Goal: Transaction & Acquisition: Purchase product/service

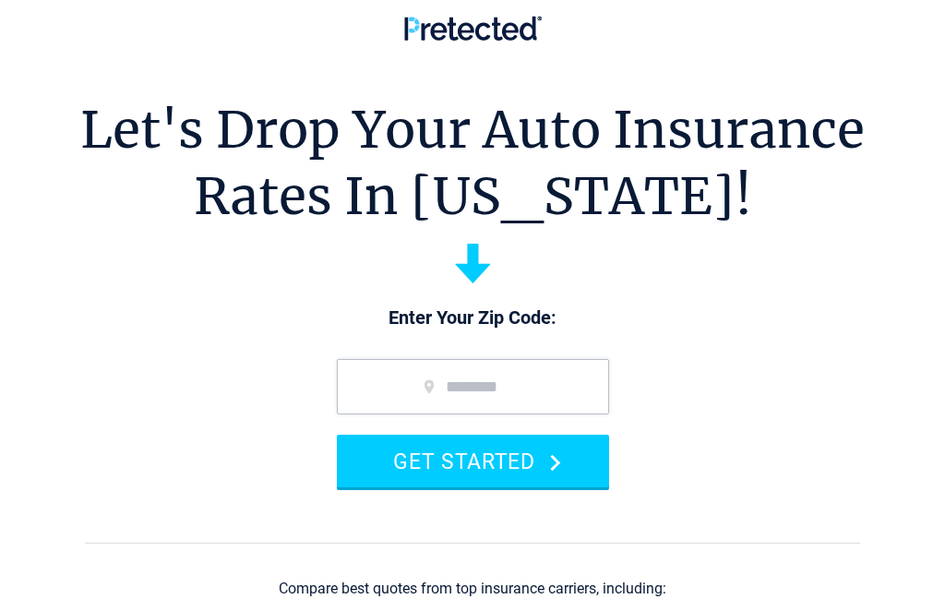
click at [440, 396] on input "zip code" at bounding box center [473, 386] width 272 height 55
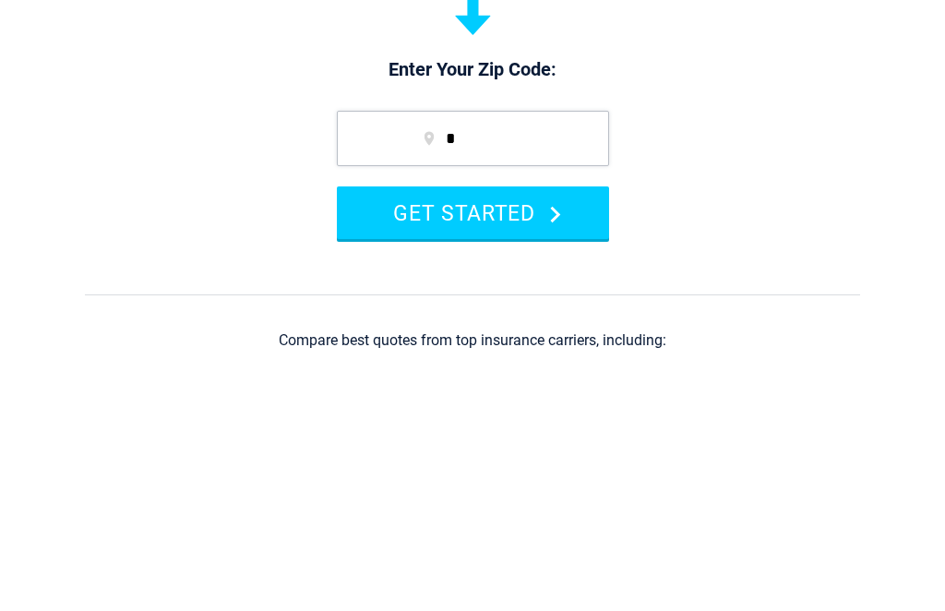
scroll to position [248, 0]
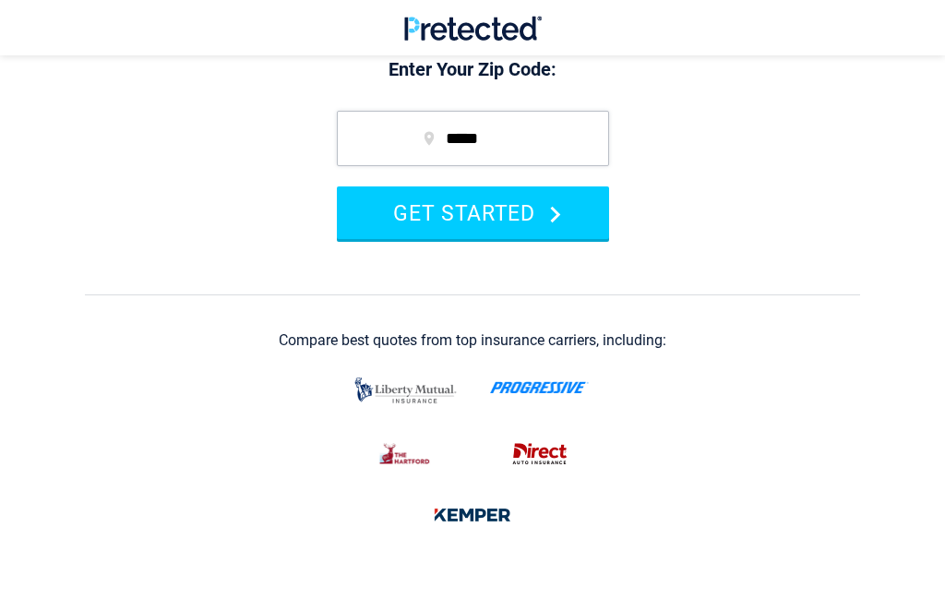
type input "*****"
click at [477, 218] on button "GET STARTED" at bounding box center [473, 212] width 272 height 53
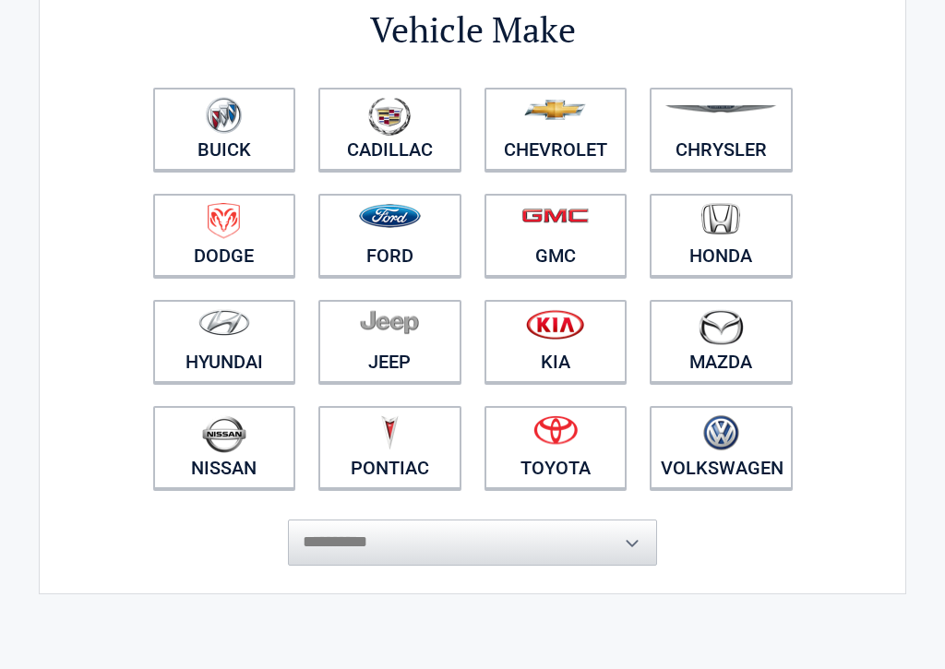
click at [208, 429] on img at bounding box center [224, 434] width 44 height 38
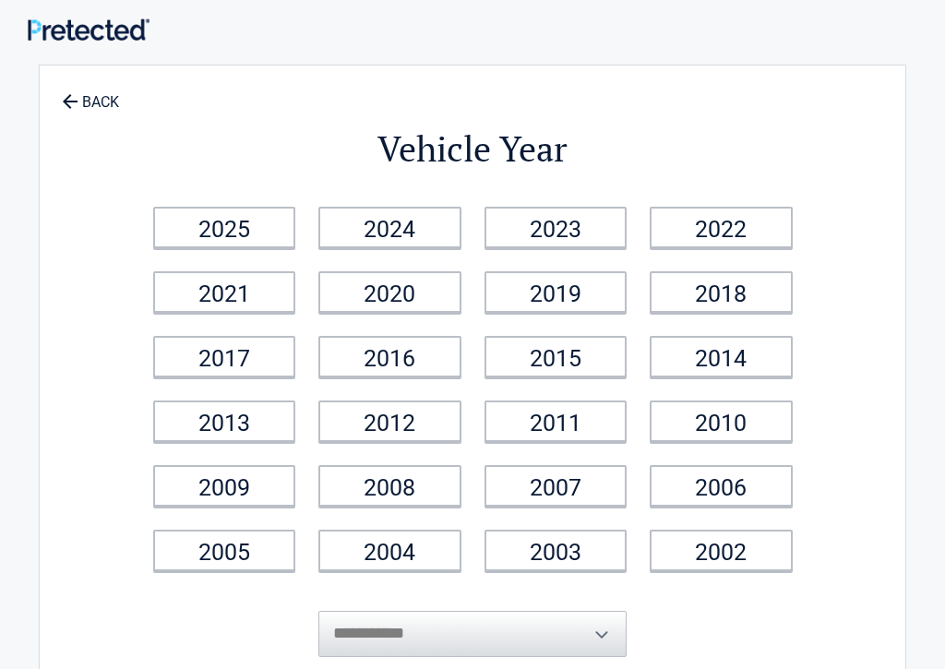
click at [229, 342] on link "2017" at bounding box center [224, 357] width 143 height 42
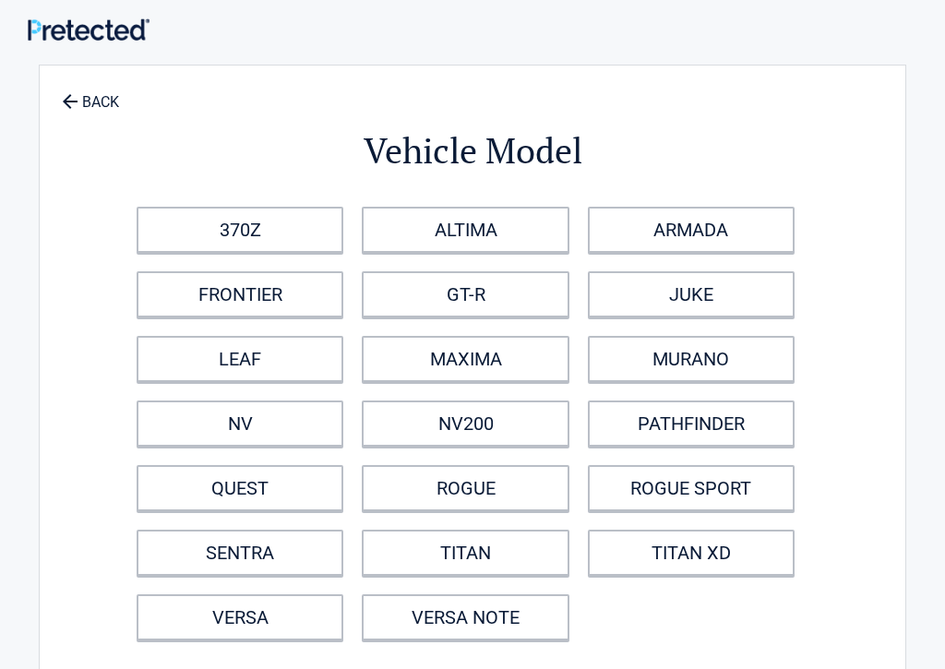
click at [466, 487] on link "ROGUE" at bounding box center [465, 488] width 207 height 46
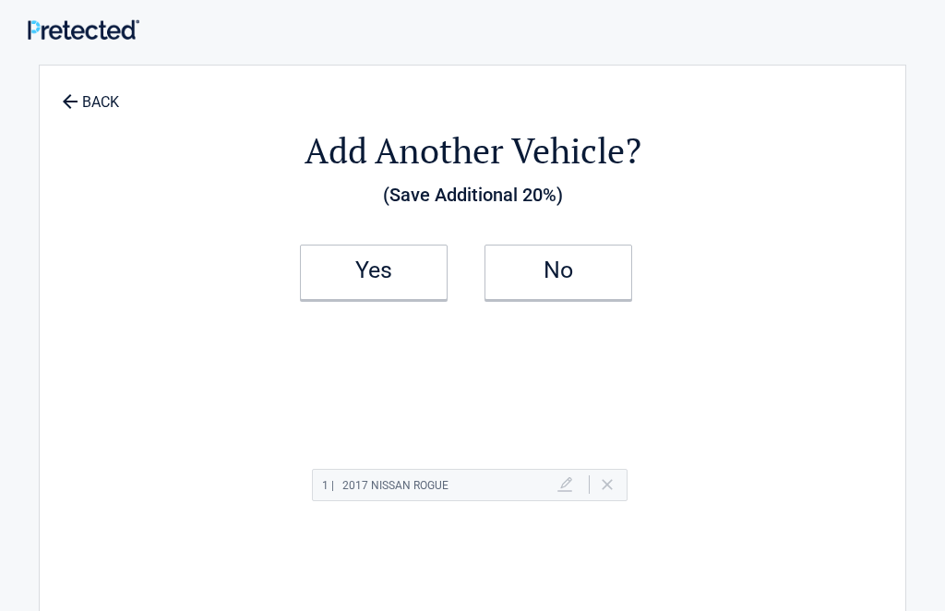
click at [562, 277] on h2 "No" at bounding box center [558, 270] width 109 height 13
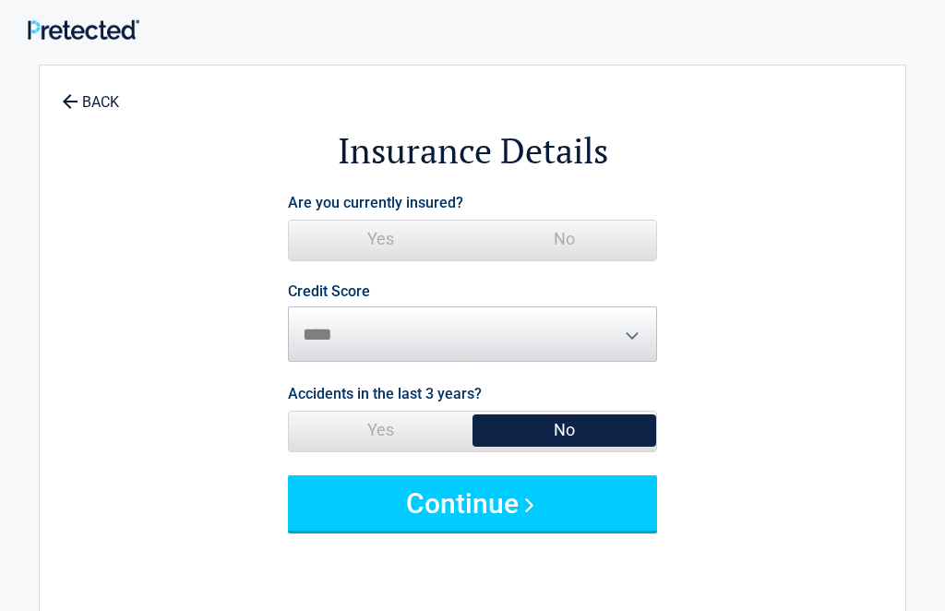
click at [363, 225] on span "Yes" at bounding box center [381, 239] width 184 height 37
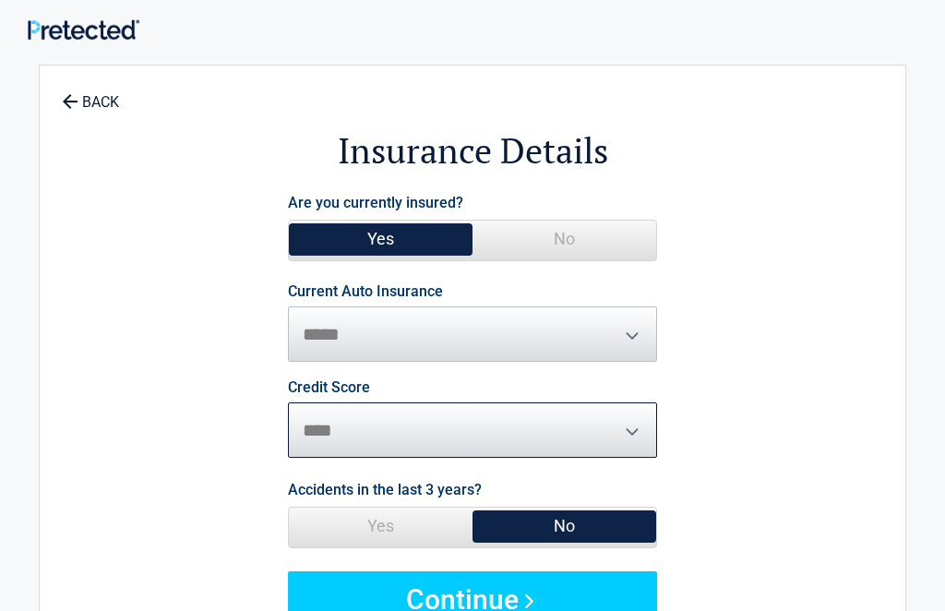
click at [629, 417] on select "********* **** ******* ****" at bounding box center [472, 429] width 369 height 55
select select "*******"
click at [523, 582] on button "Continue" at bounding box center [472, 598] width 369 height 55
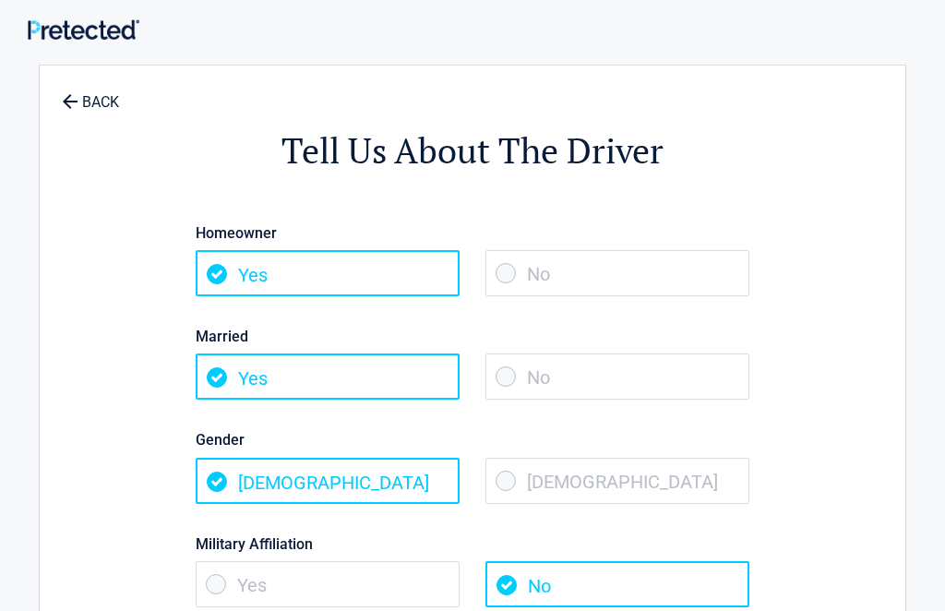
click at [521, 378] on span "No" at bounding box center [617, 376] width 264 height 46
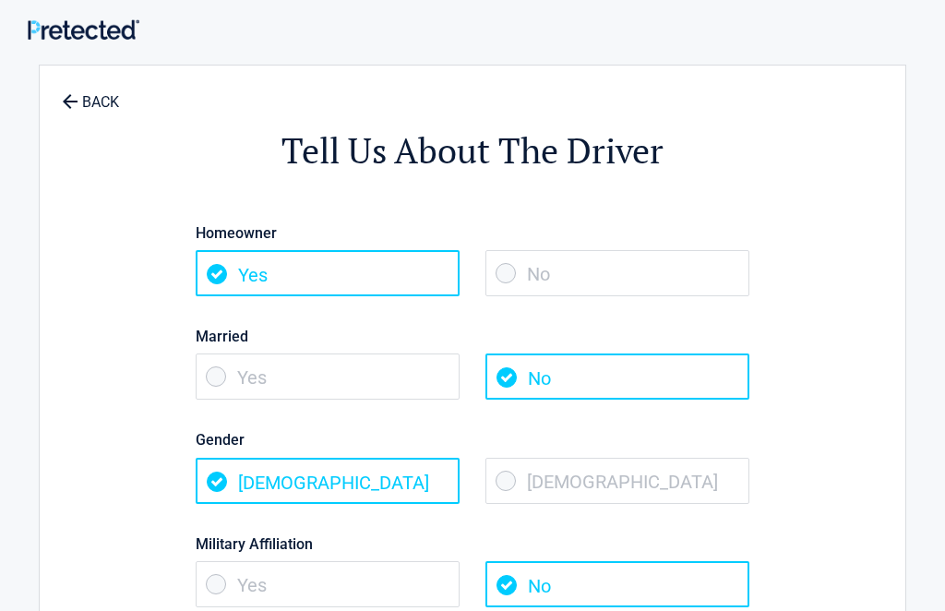
click at [557, 474] on span "Female" at bounding box center [617, 481] width 264 height 46
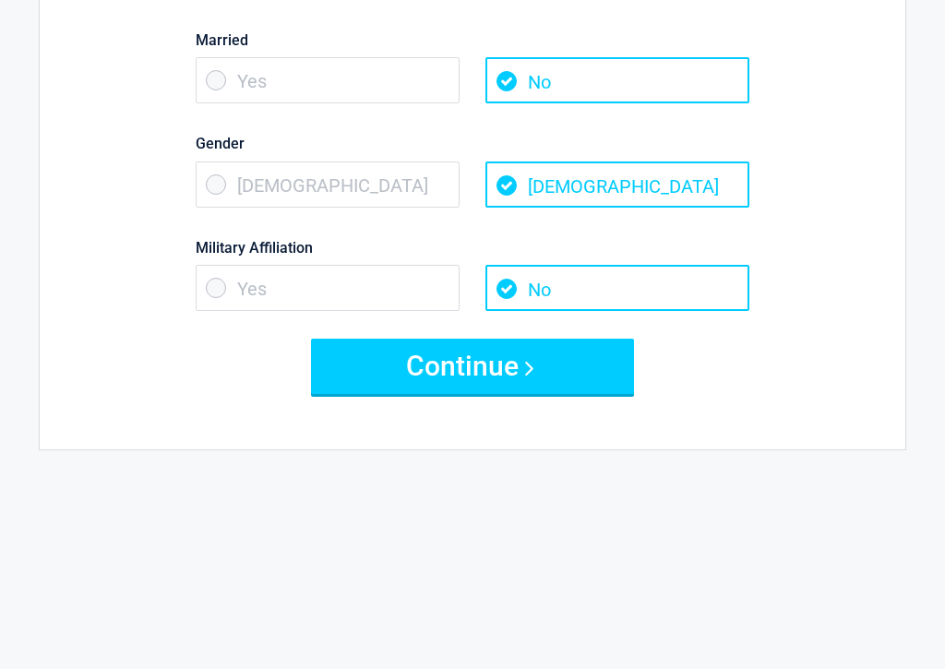
click at [456, 359] on button "Continue" at bounding box center [472, 366] width 323 height 55
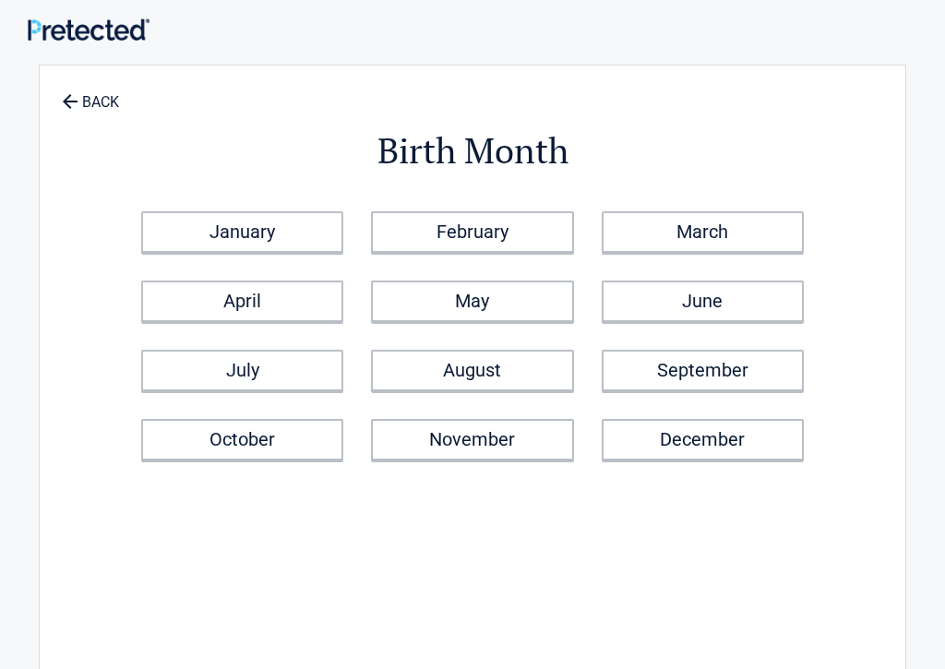
click at [524, 362] on link "August" at bounding box center [472, 371] width 202 height 42
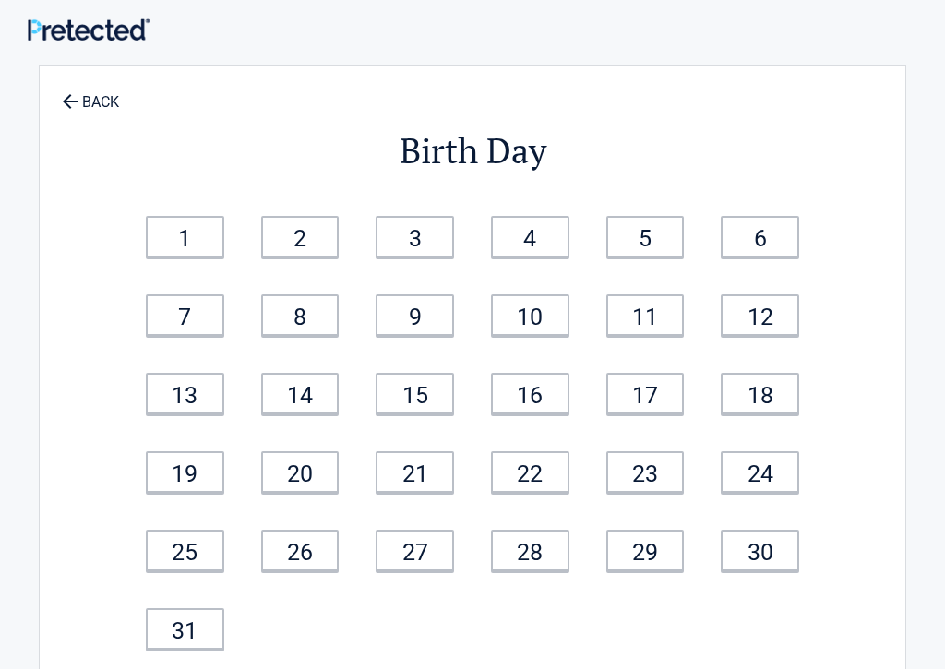
click at [311, 231] on link "2" at bounding box center [300, 237] width 78 height 42
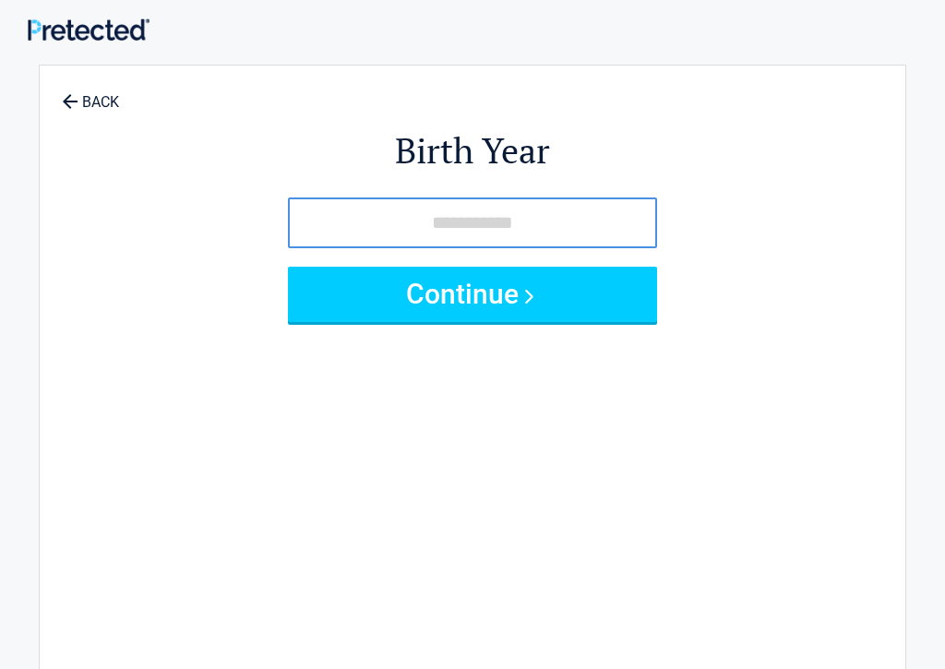
click at [425, 217] on input "tel" at bounding box center [472, 222] width 369 height 51
type input "****"
click at [75, 97] on icon at bounding box center [69, 100] width 20 height 20
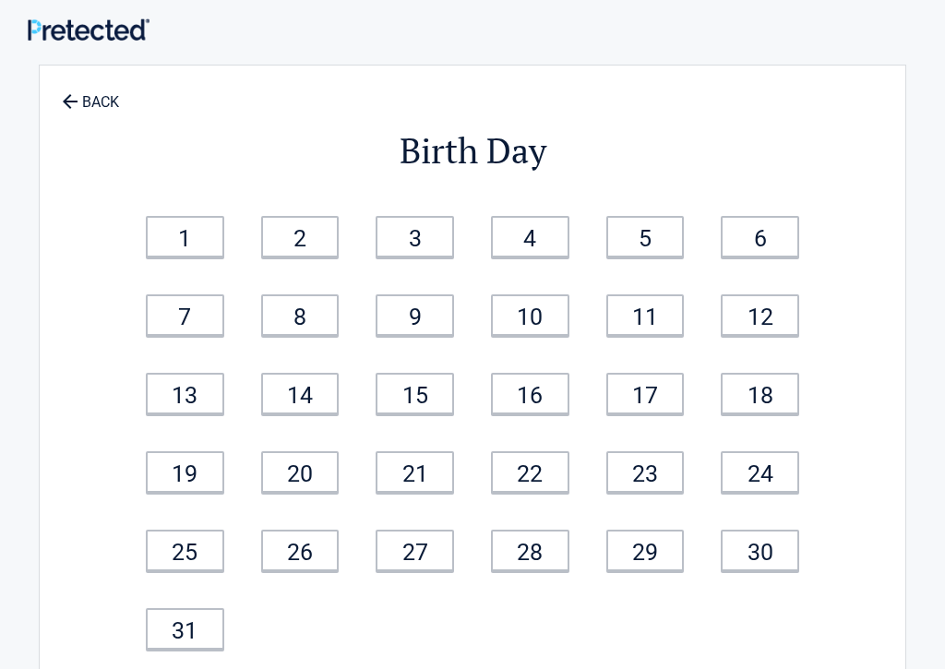
click at [297, 234] on link "2" at bounding box center [300, 237] width 78 height 42
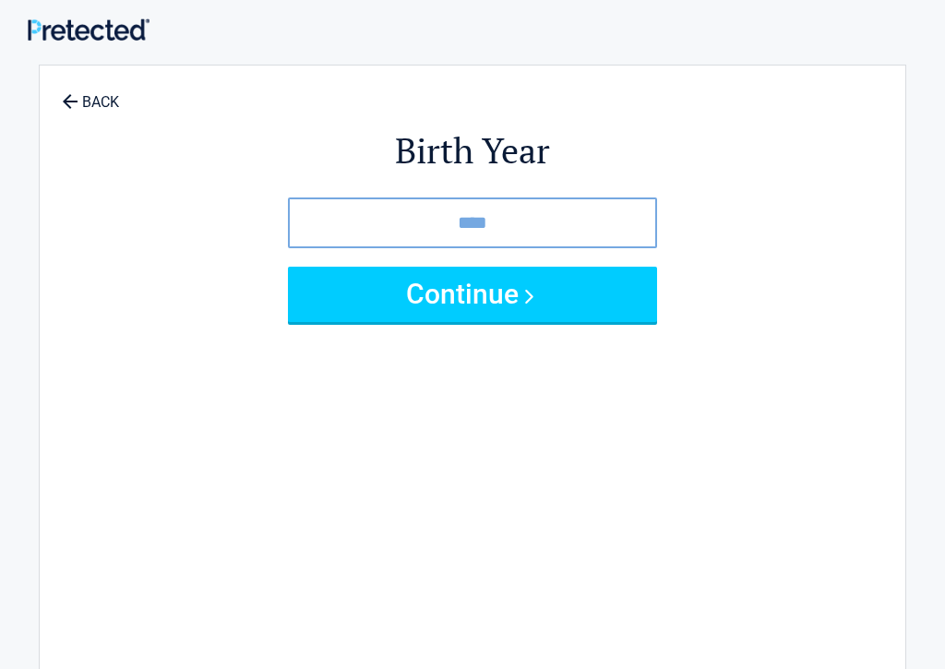
click at [59, 96] on icon at bounding box center [69, 100] width 20 height 20
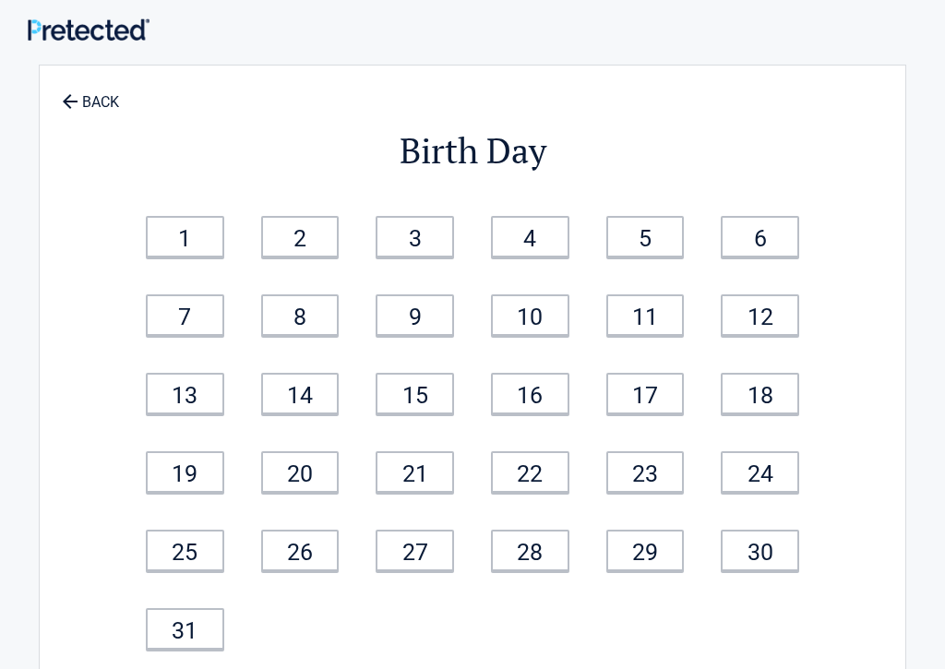
click at [759, 470] on link "24" at bounding box center [760, 472] width 78 height 42
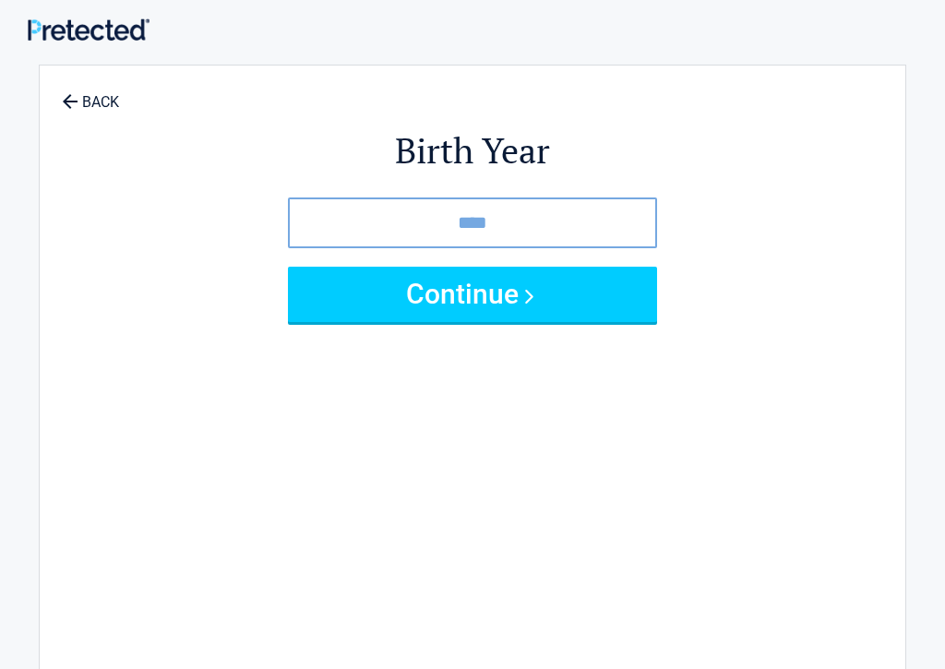
click at [479, 283] on button "Continue" at bounding box center [472, 294] width 369 height 55
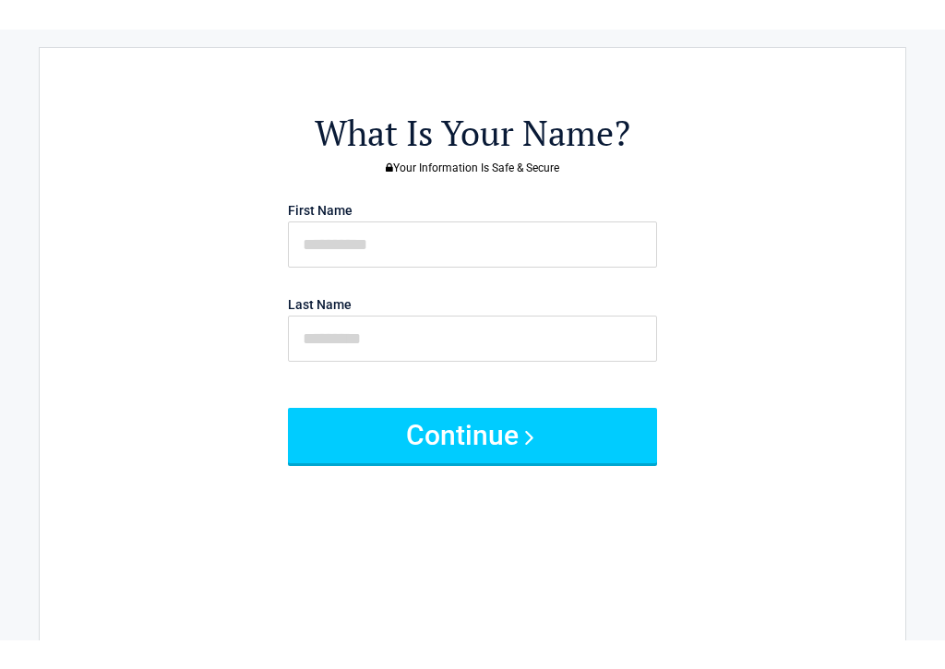
scroll to position [48, 0]
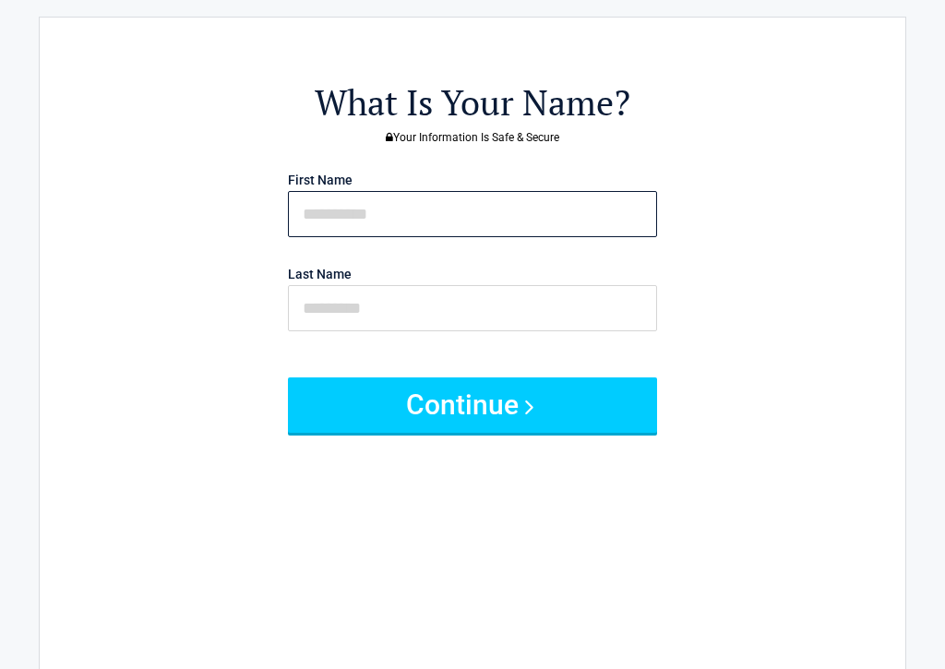
click at [364, 214] on input "text" at bounding box center [472, 214] width 369 height 46
type input "******"
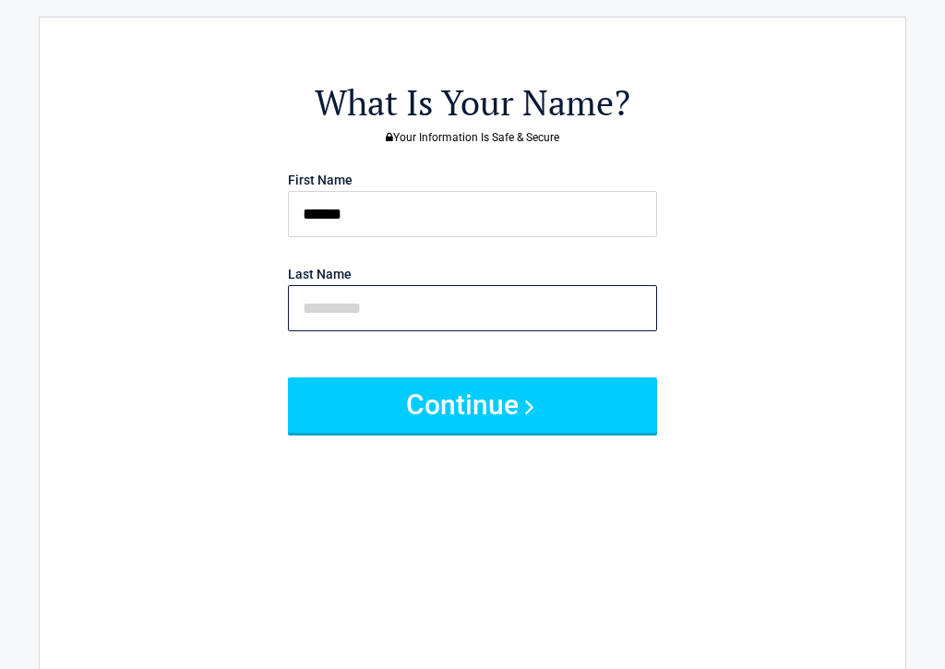
click at [340, 301] on input "text" at bounding box center [472, 308] width 369 height 46
type input "******"
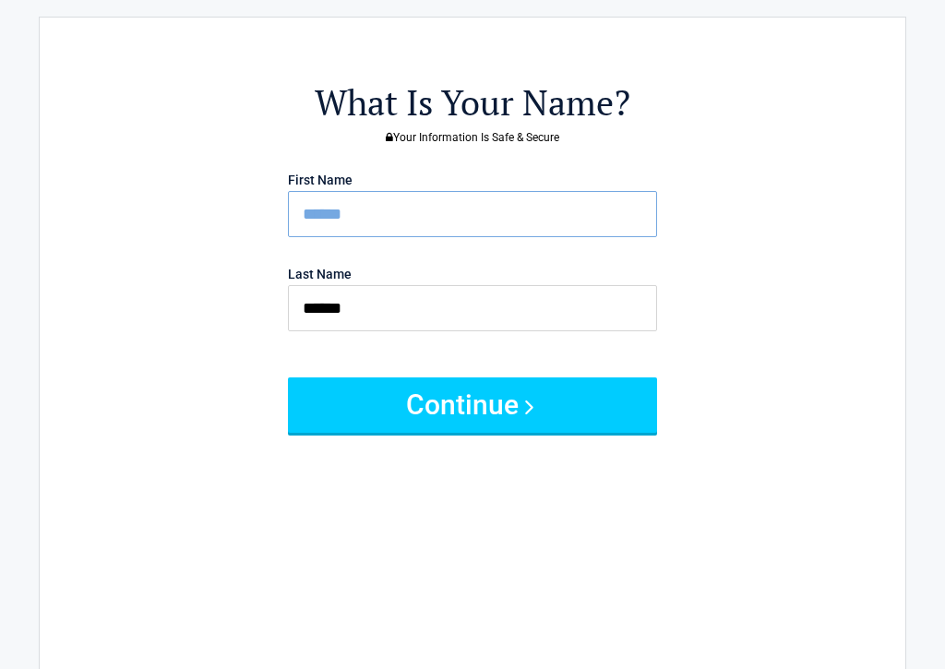
click at [450, 409] on button "Continue" at bounding box center [472, 404] width 369 height 55
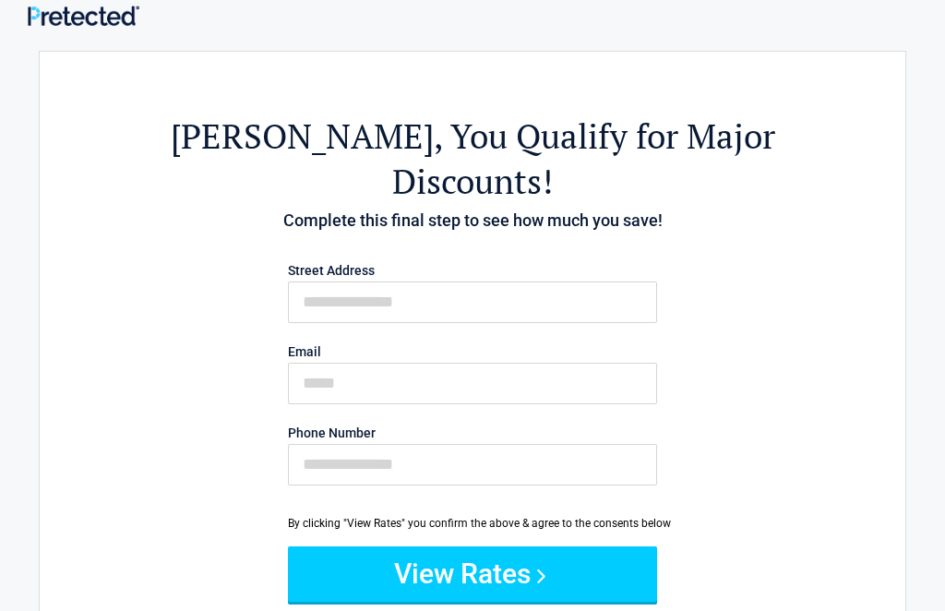
scroll to position [0, 0]
